Goal: Transaction & Acquisition: Purchase product/service

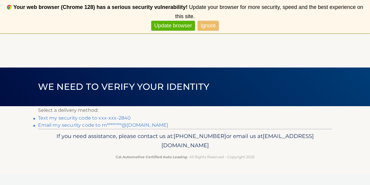
click at [75, 119] on link "Text my security code to xxx-xxx-2840" at bounding box center [84, 118] width 93 height 6
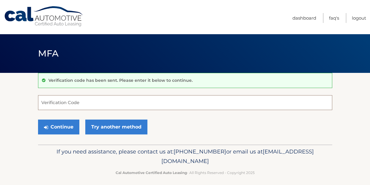
click at [82, 103] on input "Verification Code" at bounding box center [185, 102] width 295 height 15
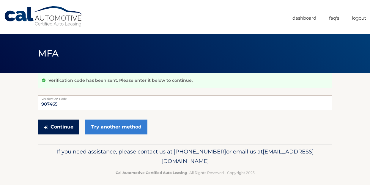
type input "907465"
click at [65, 126] on button "Continue" at bounding box center [58, 127] width 41 height 15
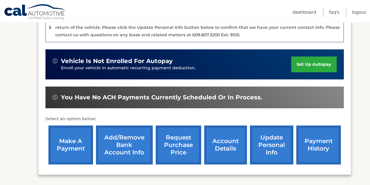
scroll to position [179, 0]
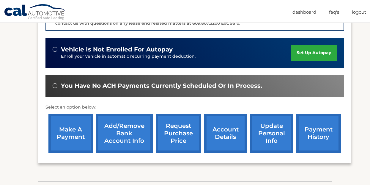
click at [66, 134] on link "make a payment" at bounding box center [71, 133] width 45 height 39
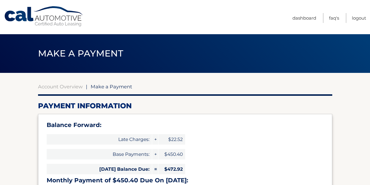
type input "923.32"
select select "MjcxMWEyYWMtZDk3Yi00NWMzLWJmOWMtZTUxMjFhODMwMmRk"
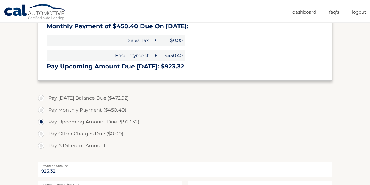
scroll to position [156, 0]
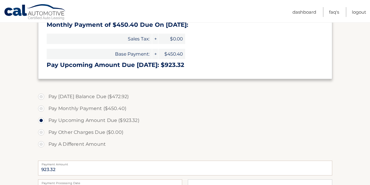
click at [109, 108] on label "Pay Monthly Payment ($450.40)" at bounding box center [185, 109] width 295 height 12
click at [46, 108] on input "Pay Monthly Payment ($450.40)" at bounding box center [43, 108] width 6 height 10
radio input "true"
type input "450.40"
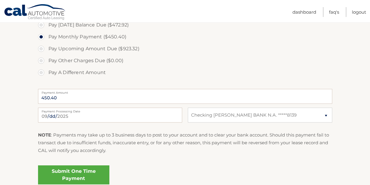
click at [73, 112] on label "Payment Processing Date" at bounding box center [110, 110] width 144 height 5
click at [73, 112] on input "[DATE]" at bounding box center [110, 115] width 144 height 15
click at [20, 124] on section "Account Overview | Make a Payment Payment Information Balance Forward: Late Cha…" at bounding box center [185, 19] width 370 height 347
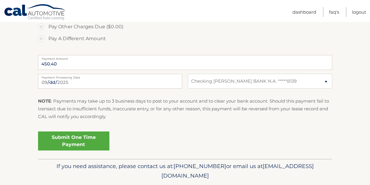
scroll to position [262, 0]
click at [53, 145] on link "Submit One Time Payment" at bounding box center [73, 140] width 71 height 19
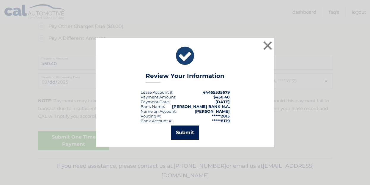
click at [184, 130] on button "Submit" at bounding box center [185, 133] width 28 height 14
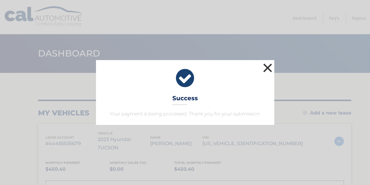
click at [267, 65] on button "×" at bounding box center [268, 68] width 12 height 12
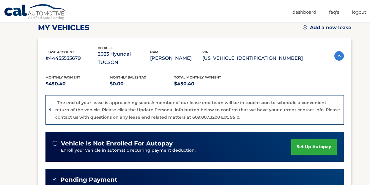
scroll to position [86, 0]
